Goal: Transaction & Acquisition: Download file/media

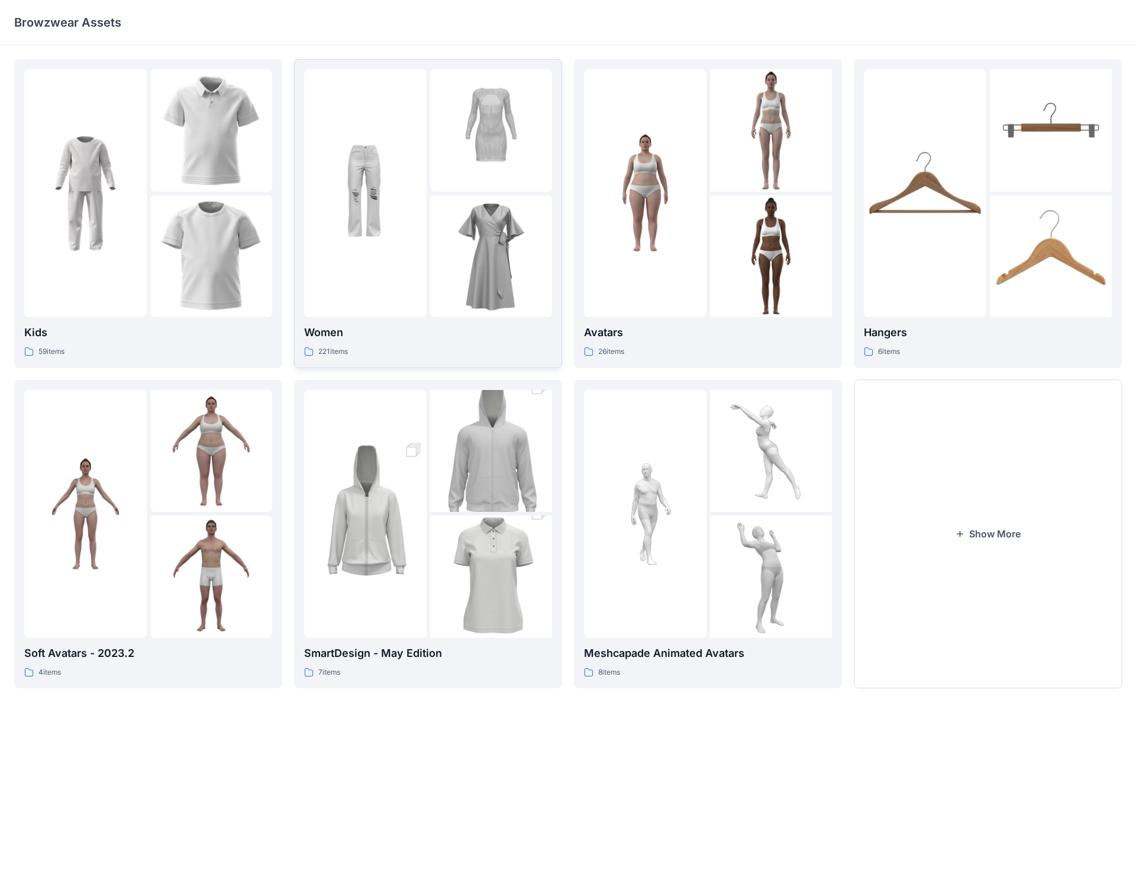
click at [332, 325] on p "Women" at bounding box center [428, 332] width 248 height 17
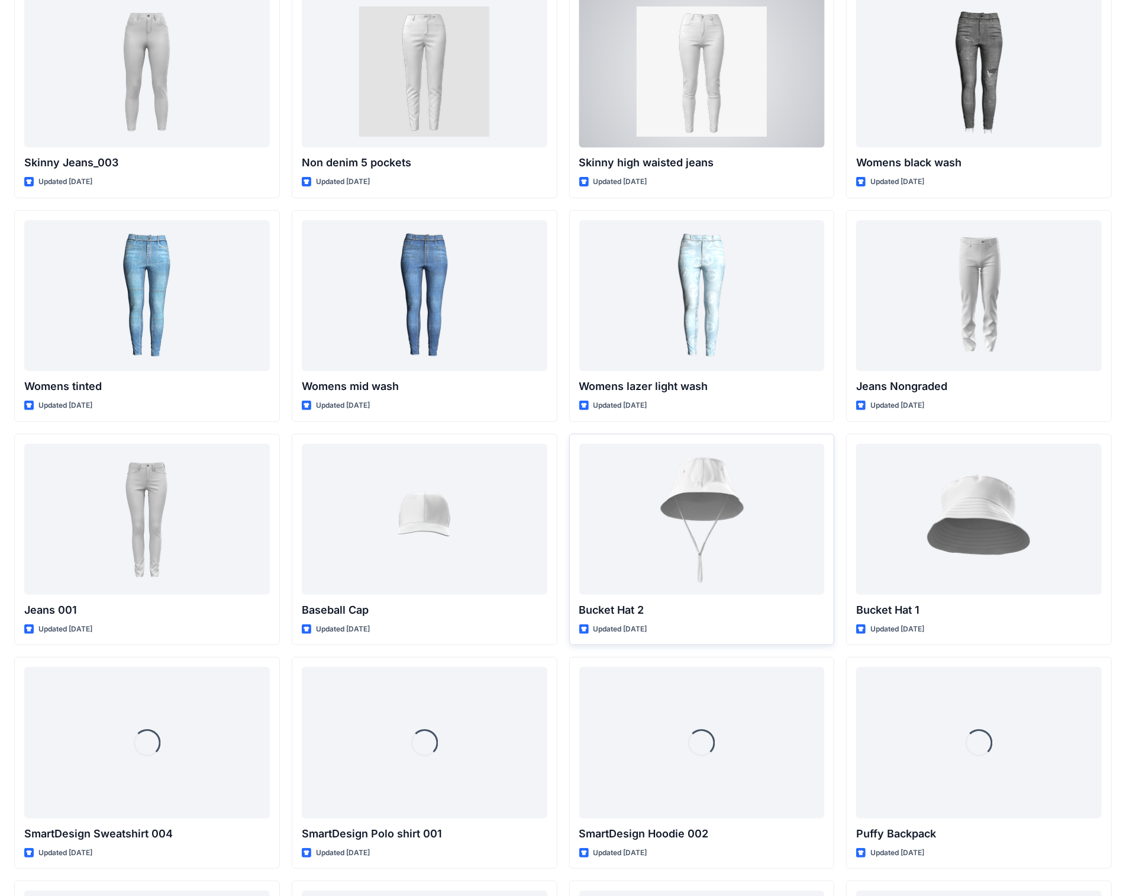
scroll to position [7035, 0]
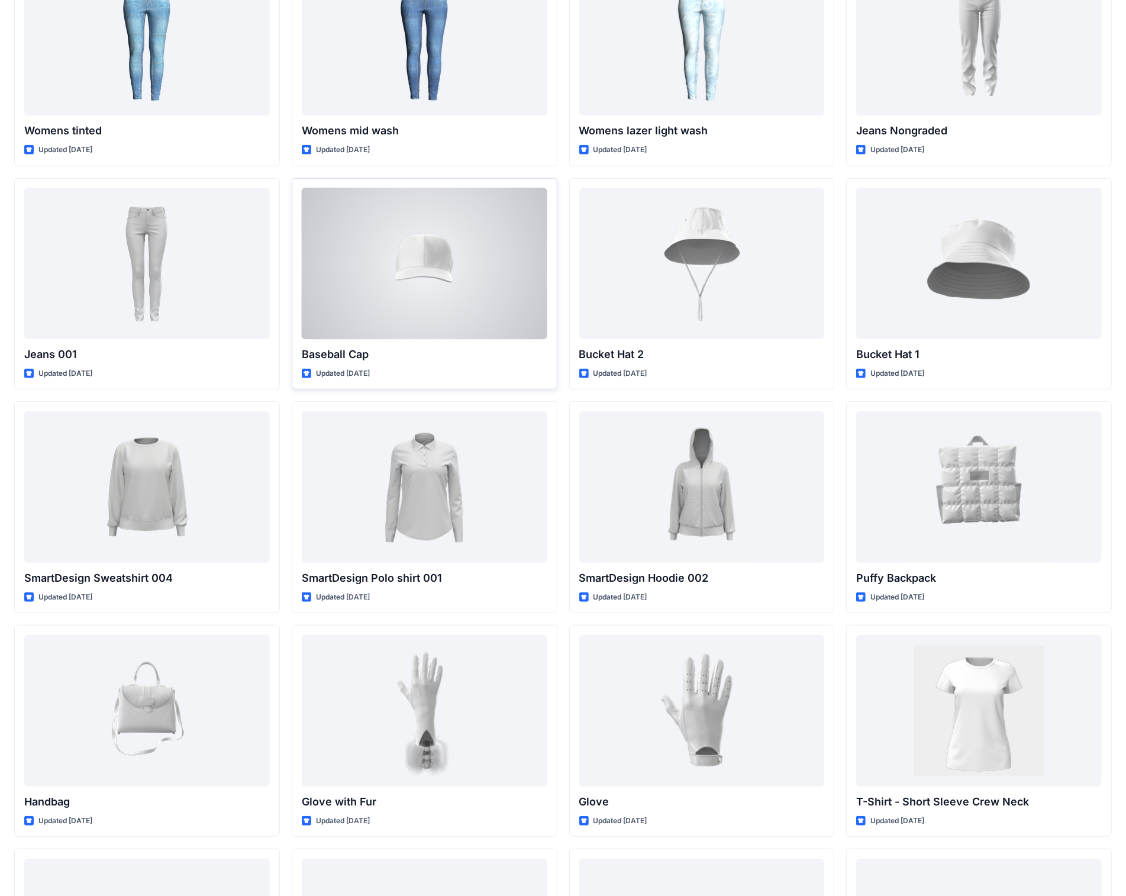
click at [430, 250] on div at bounding box center [425, 263] width 246 height 151
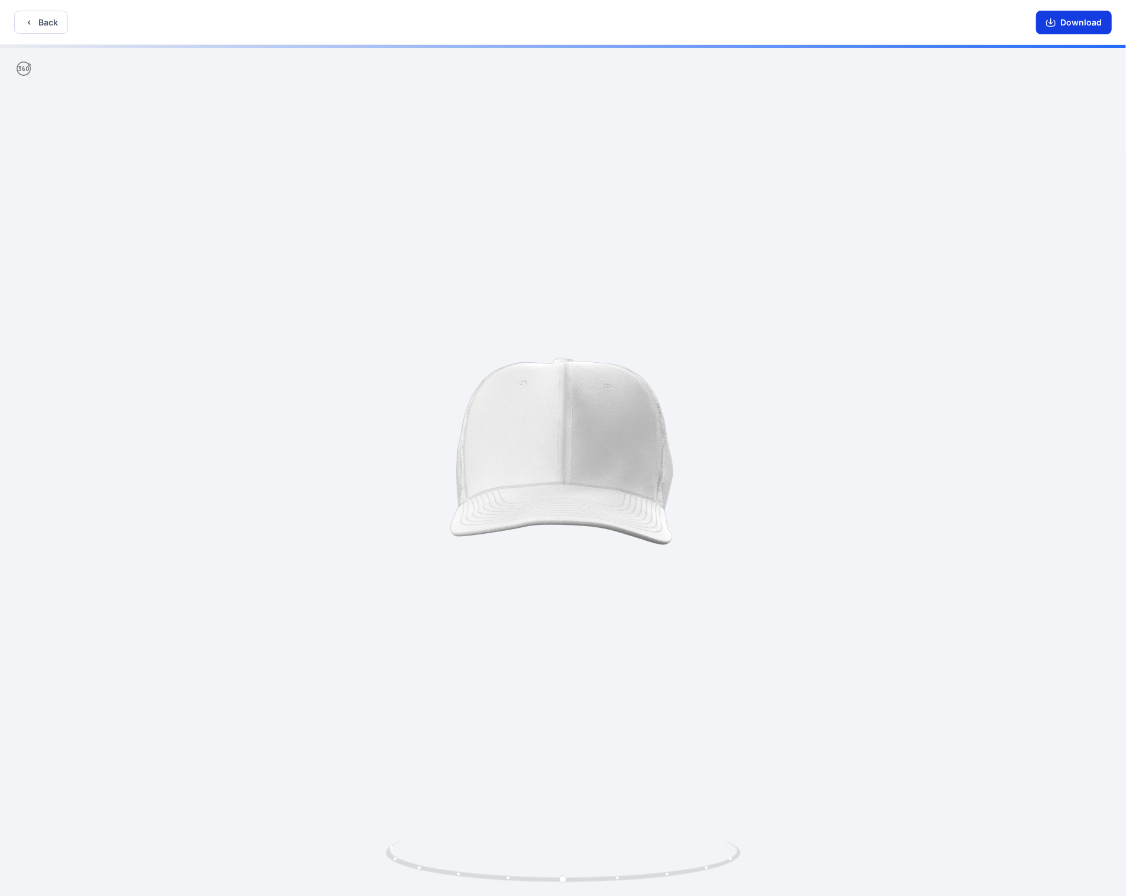
click at [591, 27] on button "Download" at bounding box center [1074, 23] width 76 height 24
